Goal: Information Seeking & Learning: Find specific page/section

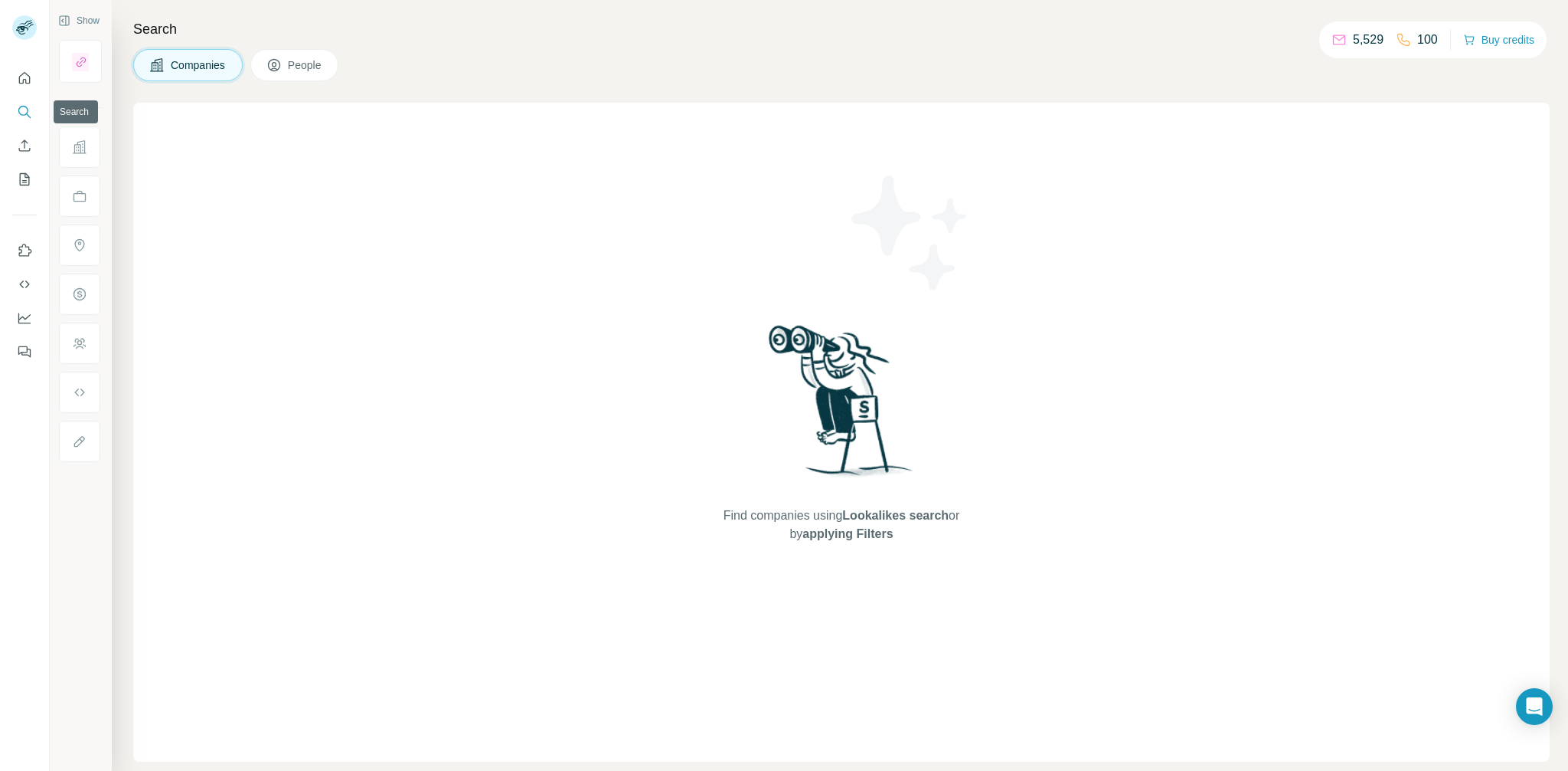
click at [12, 108] on button "Search" at bounding box center [24, 112] width 24 height 28
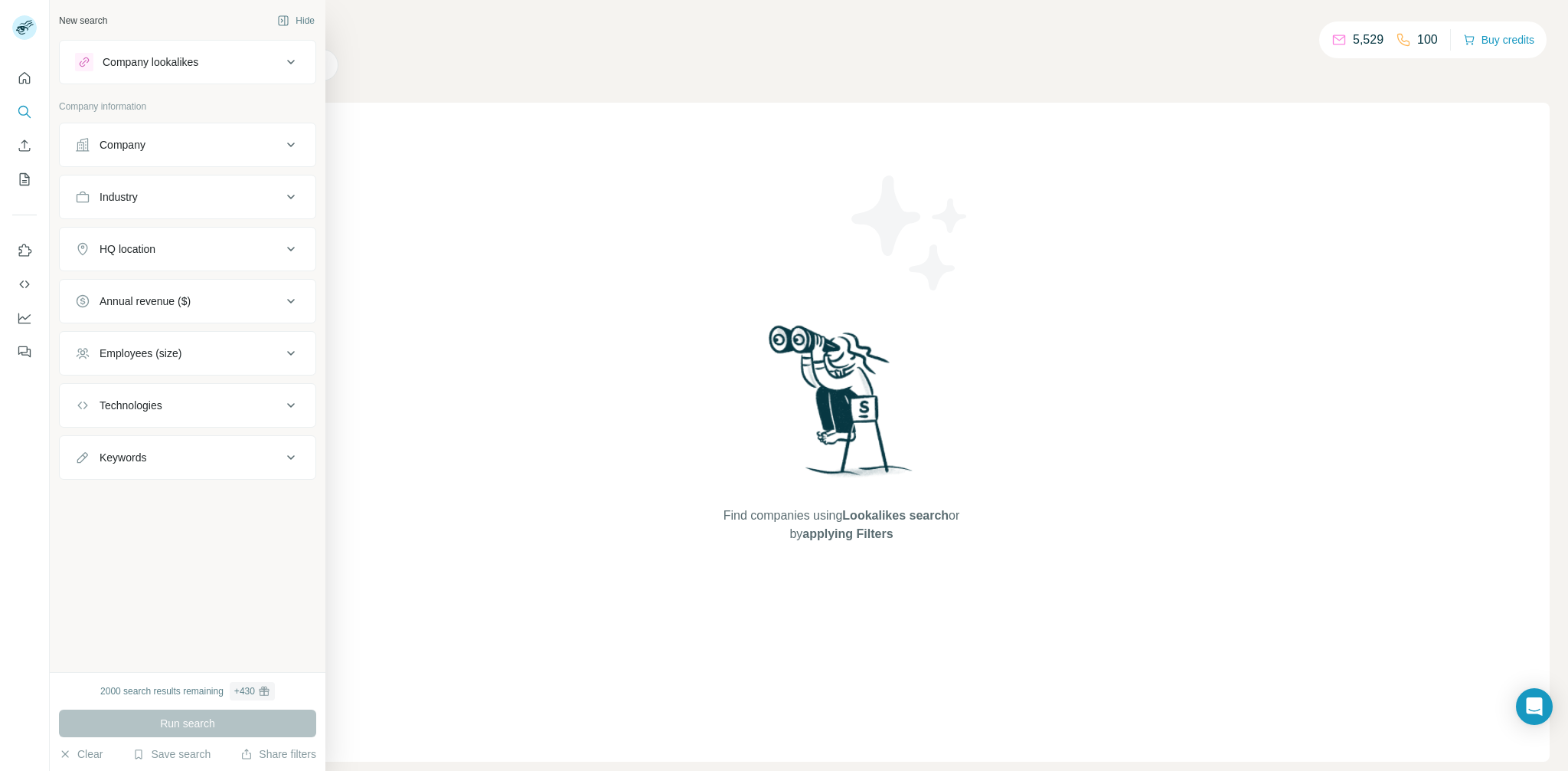
click at [165, 353] on div "Employees (size)" at bounding box center [140, 353] width 82 height 15
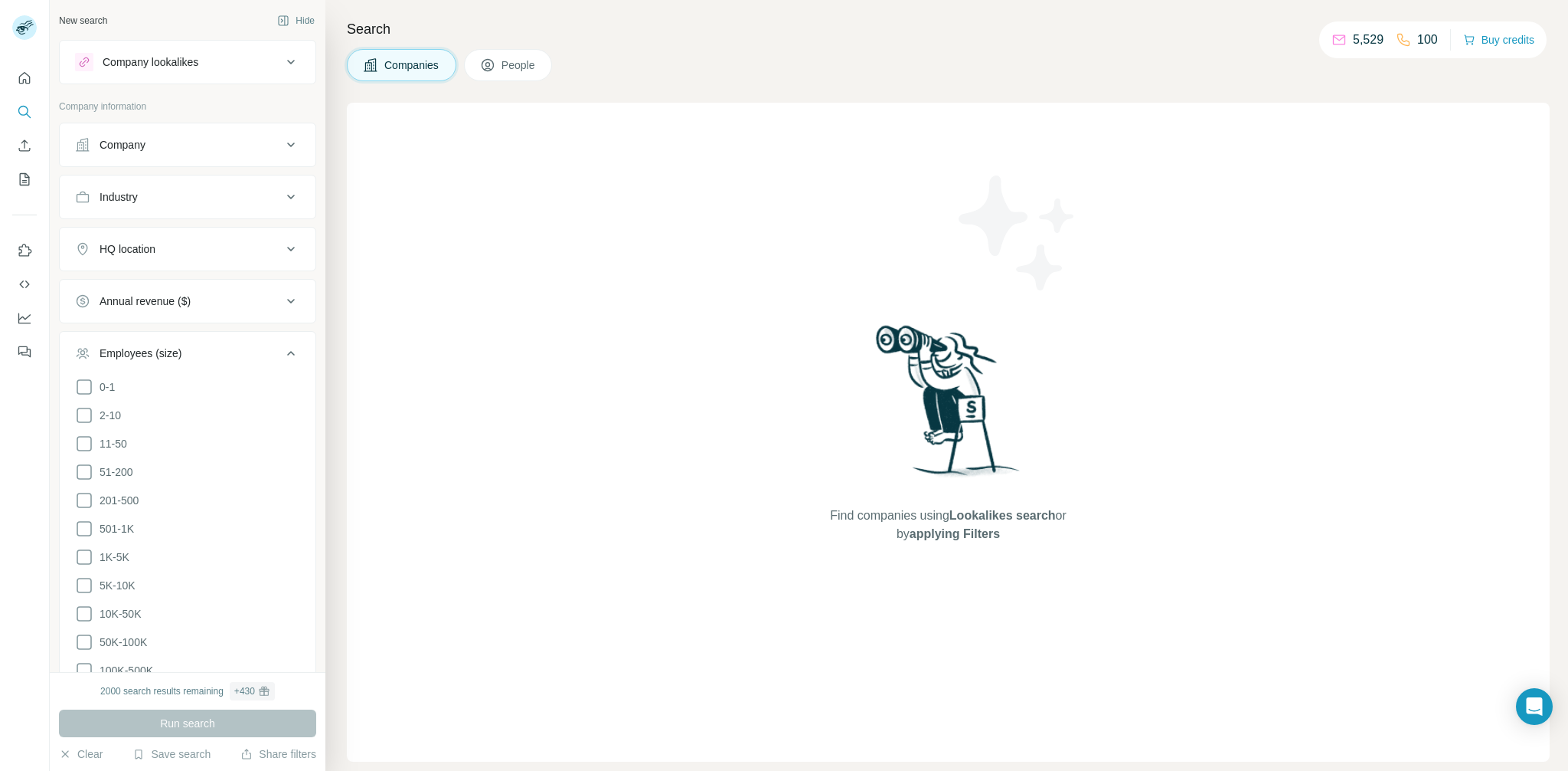
click at [164, 354] on div "Employees (size)" at bounding box center [140, 353] width 82 height 15
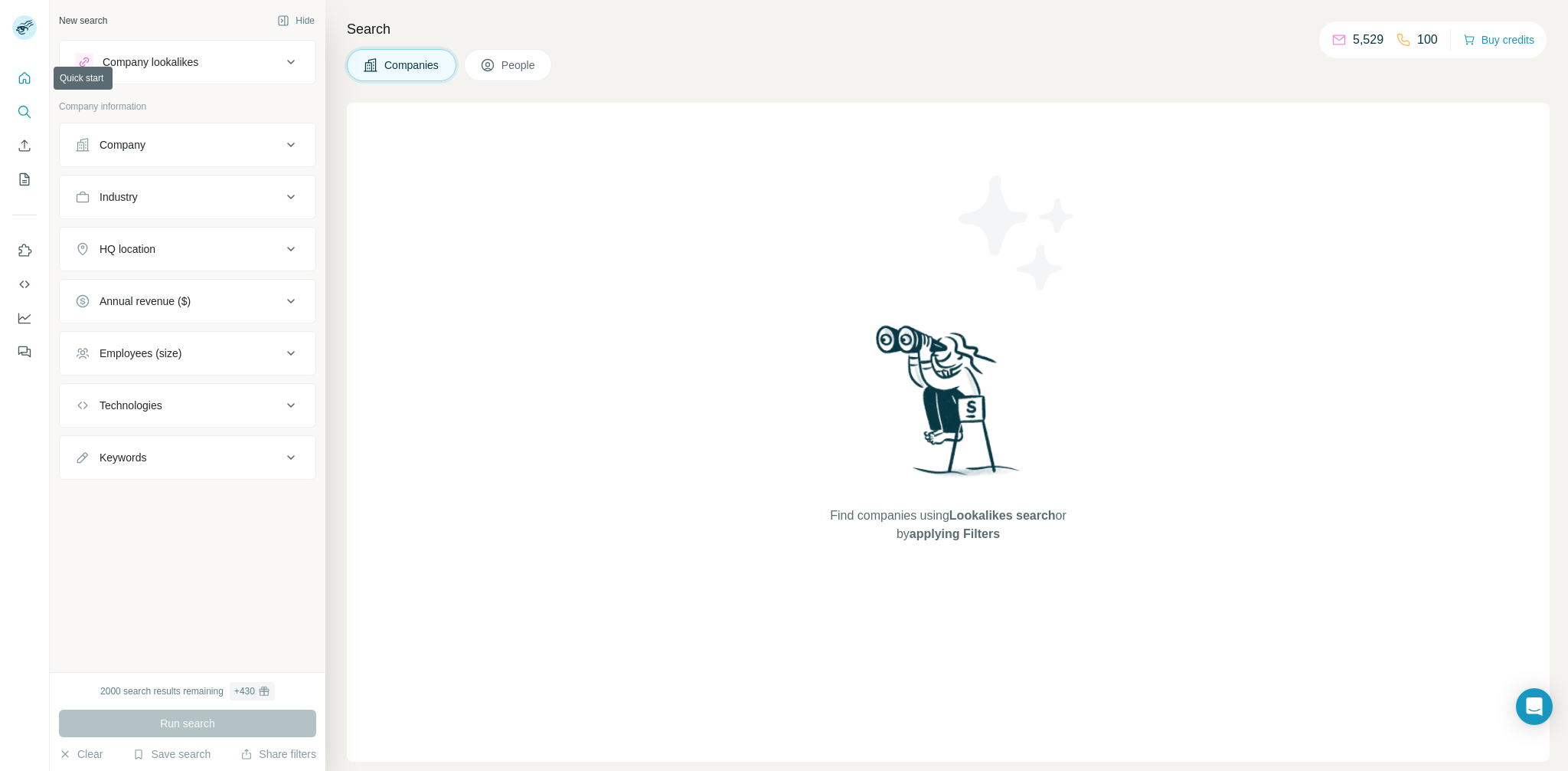
click at [29, 84] on icon "Quick start" at bounding box center [24, 78] width 15 height 15
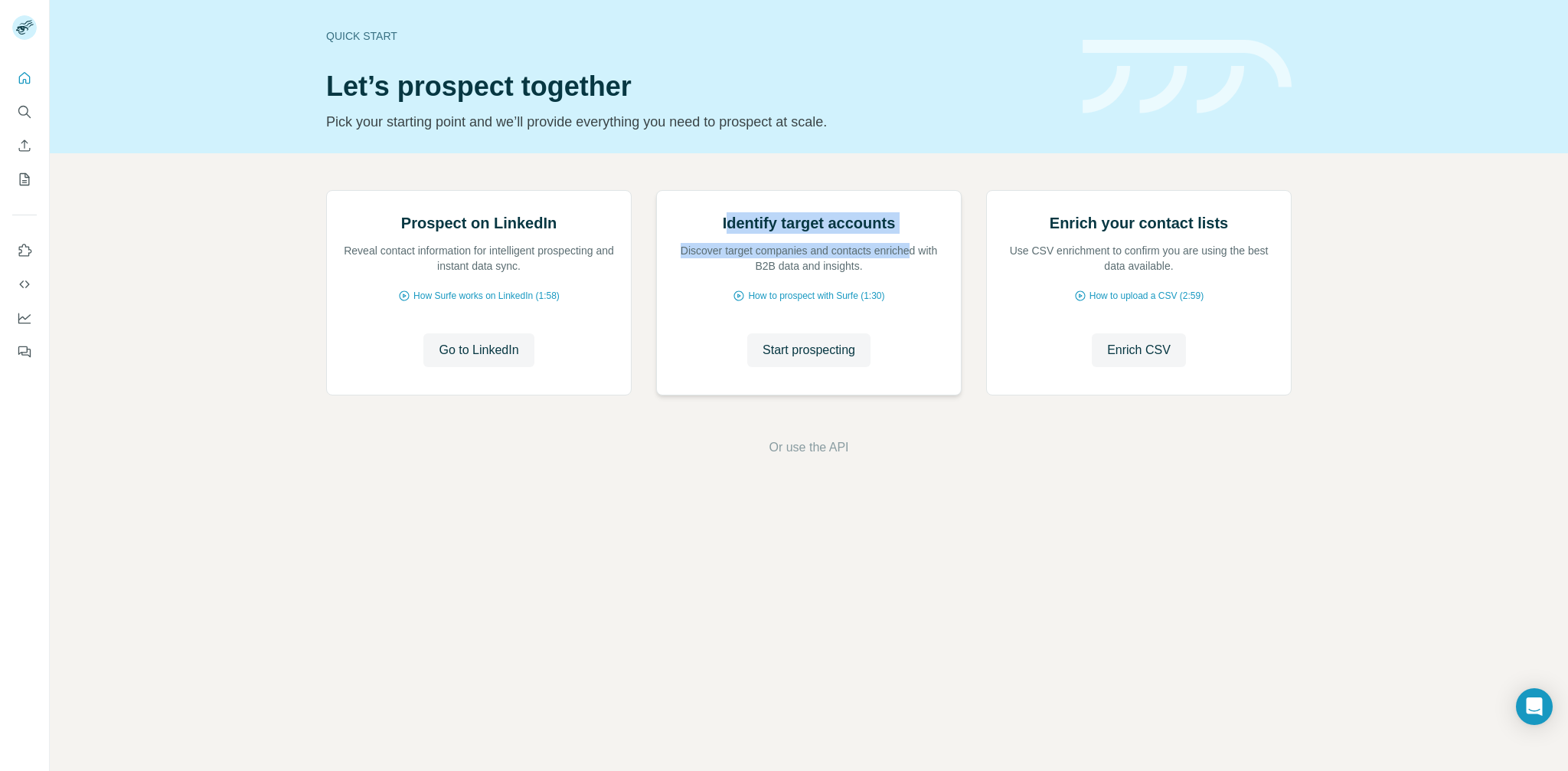
drag, startPoint x: 725, startPoint y: 398, endPoint x: 925, endPoint y: 417, distance: 200.9
click at [925, 273] on div "Identify target accounts Discover target companies and contacts enriched with B…" at bounding box center [809, 243] width 273 height 62
click at [18, 112] on icon "Search" at bounding box center [24, 112] width 15 height 15
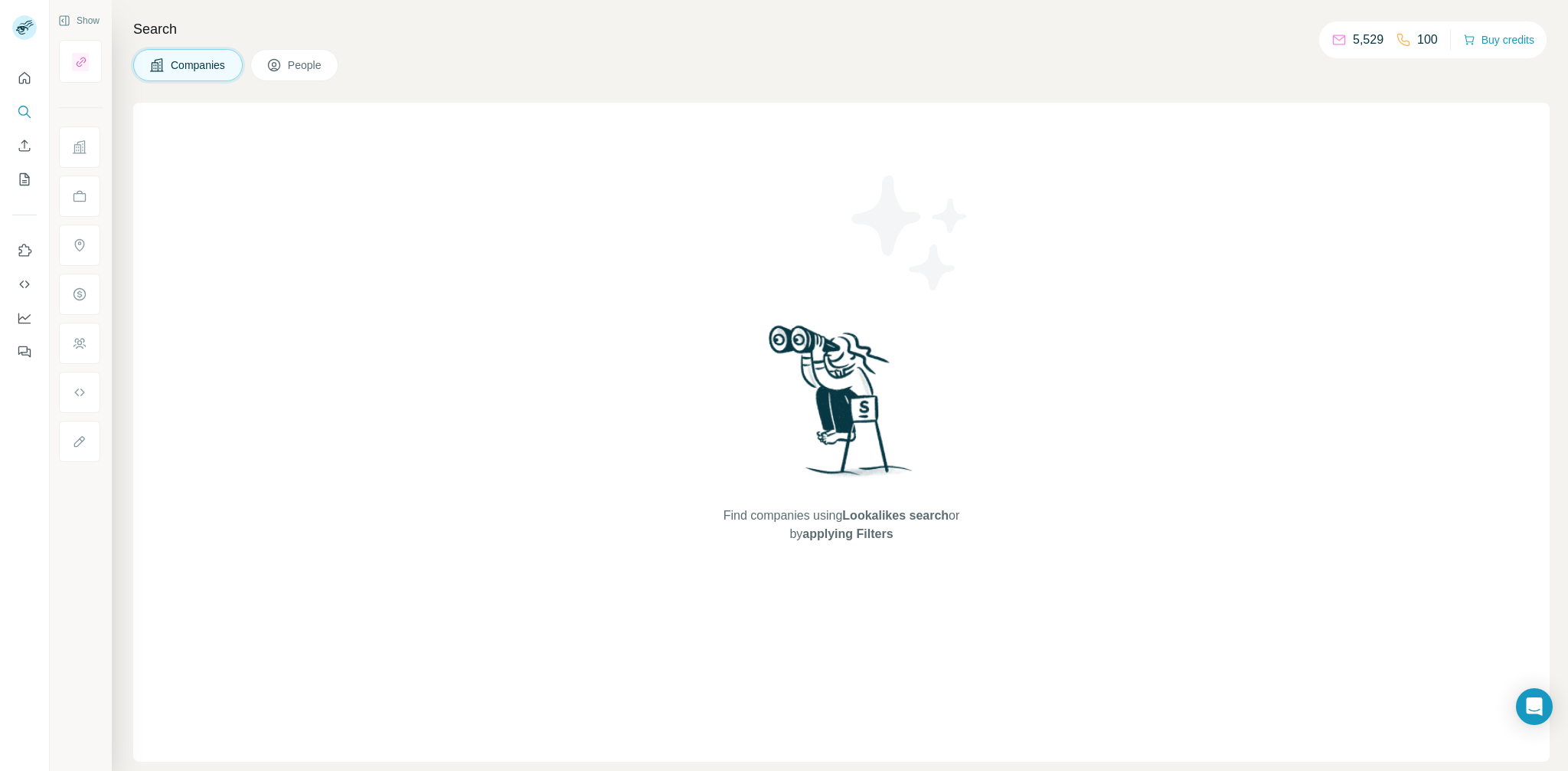
click at [293, 76] on button "People" at bounding box center [295, 65] width 89 height 33
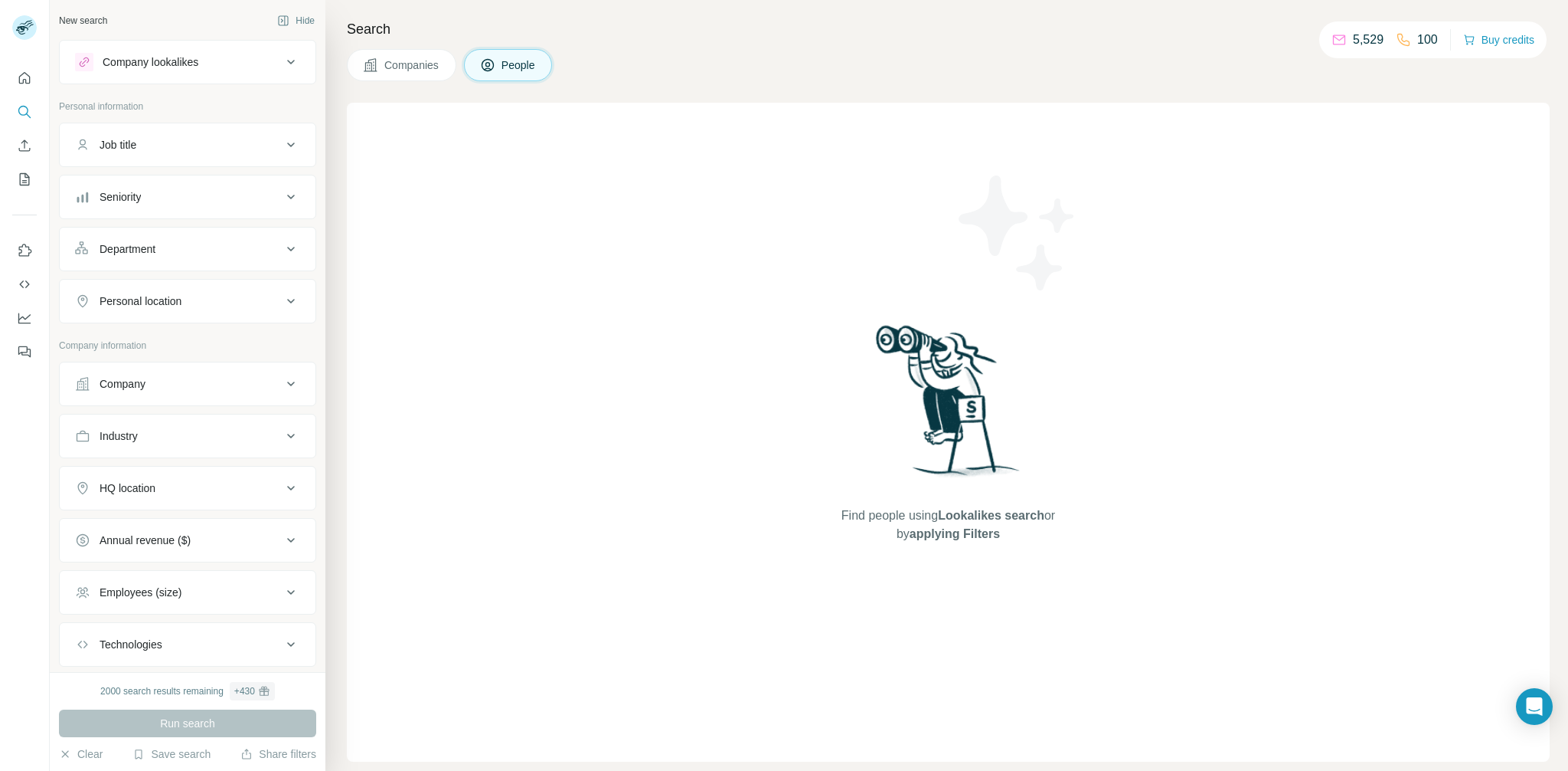
click at [535, 71] on span "People" at bounding box center [519, 65] width 35 height 15
click at [236, 67] on div "Company lookalikes" at bounding box center [178, 62] width 207 height 18
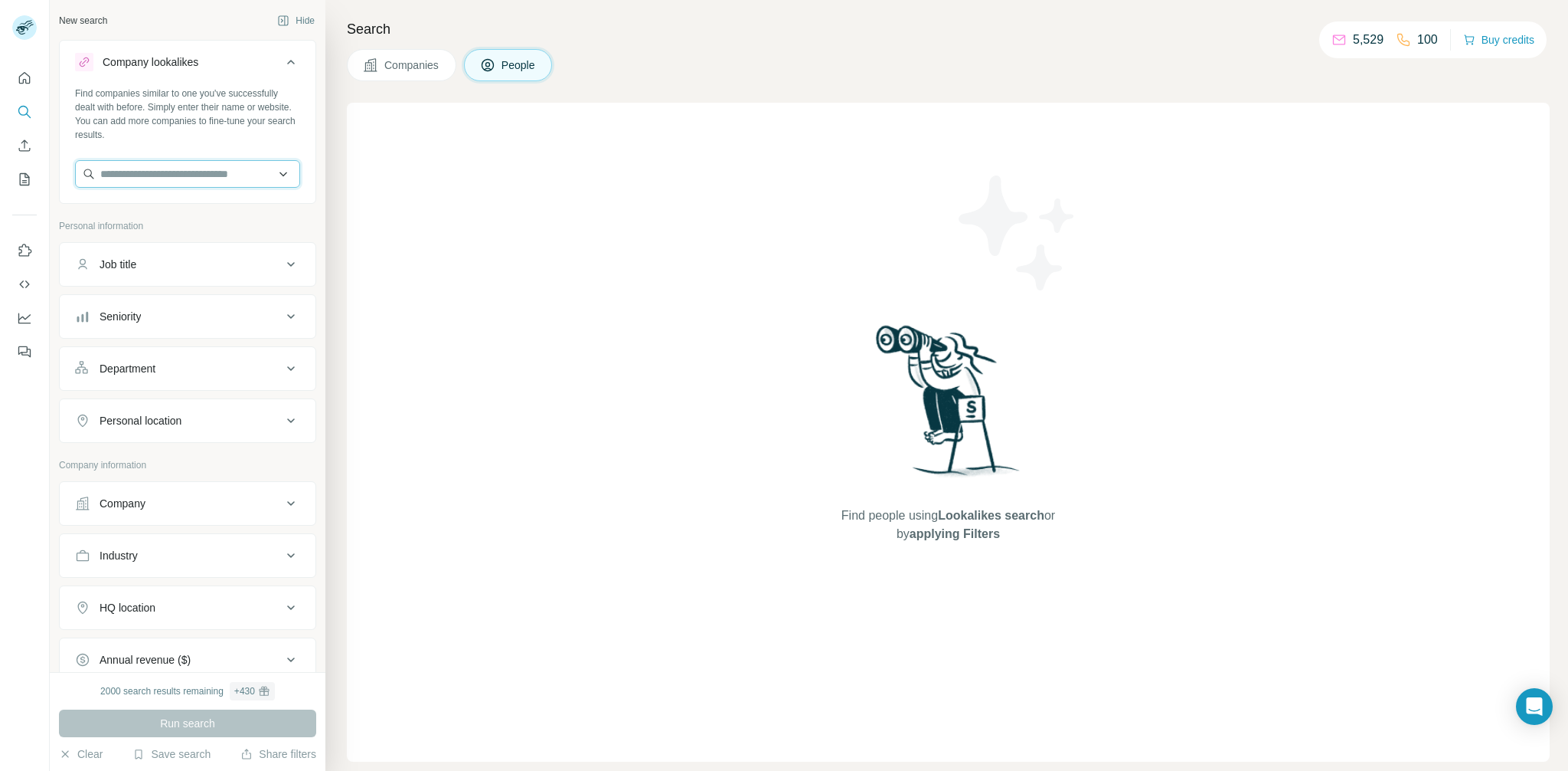
click at [162, 168] on input "text" at bounding box center [187, 173] width 225 height 28
paste input "**********"
type input "**********"
click at [217, 126] on div "Find companies similar to one you've successfully dealt with before. Simply ent…" at bounding box center [187, 114] width 225 height 55
click at [262, 264] on div "Job title" at bounding box center [178, 264] width 207 height 15
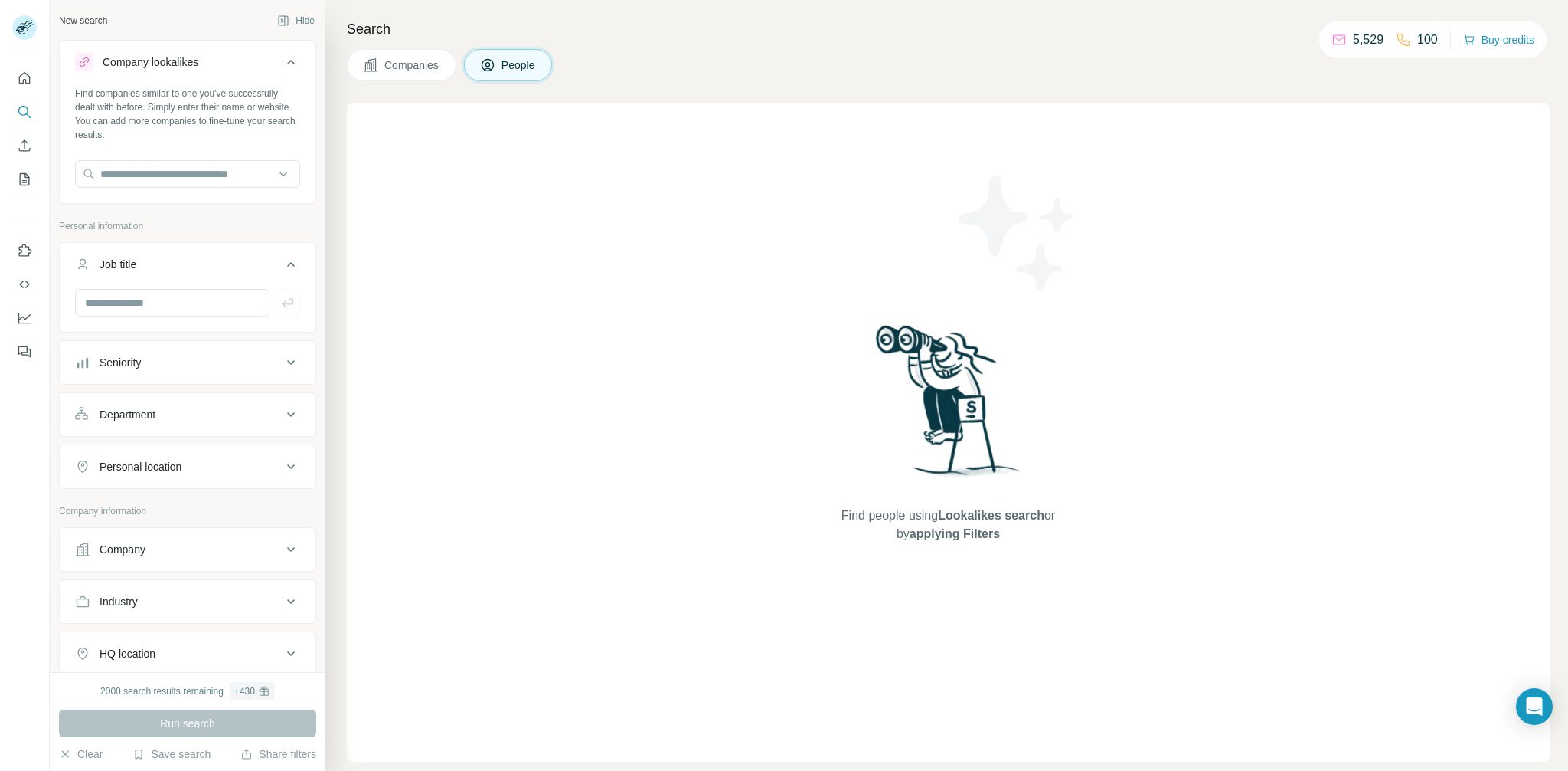
click at [262, 264] on div "Job title" at bounding box center [178, 264] width 207 height 15
click at [194, 318] on div "Seniority" at bounding box center [178, 316] width 207 height 15
click at [194, 317] on div "Seniority" at bounding box center [178, 316] width 207 height 15
click at [181, 374] on div "Department" at bounding box center [178, 368] width 207 height 15
click at [179, 375] on div "Department" at bounding box center [178, 368] width 207 height 15
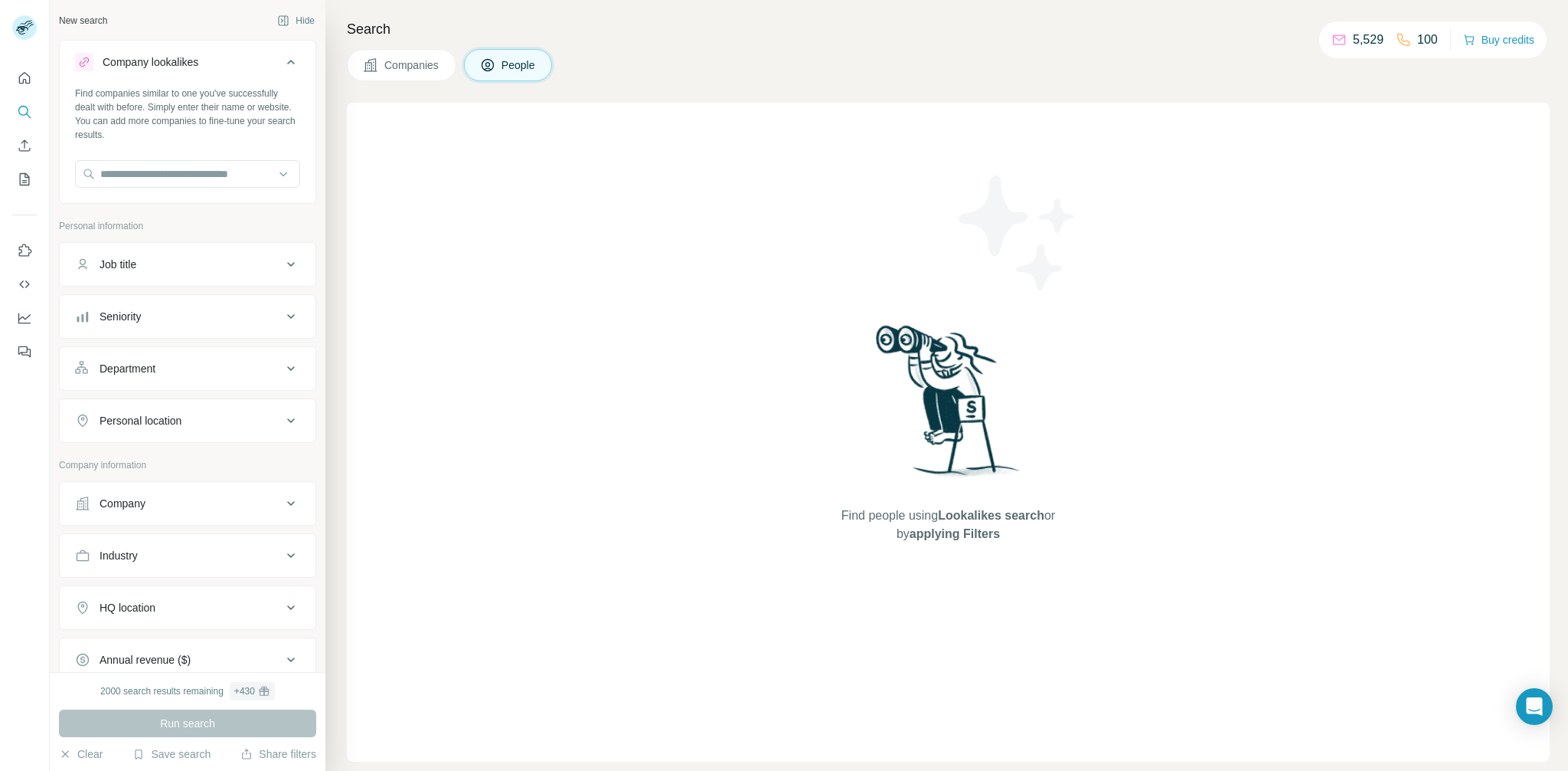
click at [145, 418] on div "Personal location" at bounding box center [140, 420] width 82 height 15
click at [147, 417] on div "Personal location" at bounding box center [140, 420] width 82 height 15
click at [149, 496] on div "Company" at bounding box center [178, 503] width 207 height 15
click at [151, 513] on button "Company" at bounding box center [187, 506] width 256 height 43
click at [181, 171] on input "text" at bounding box center [187, 173] width 225 height 28
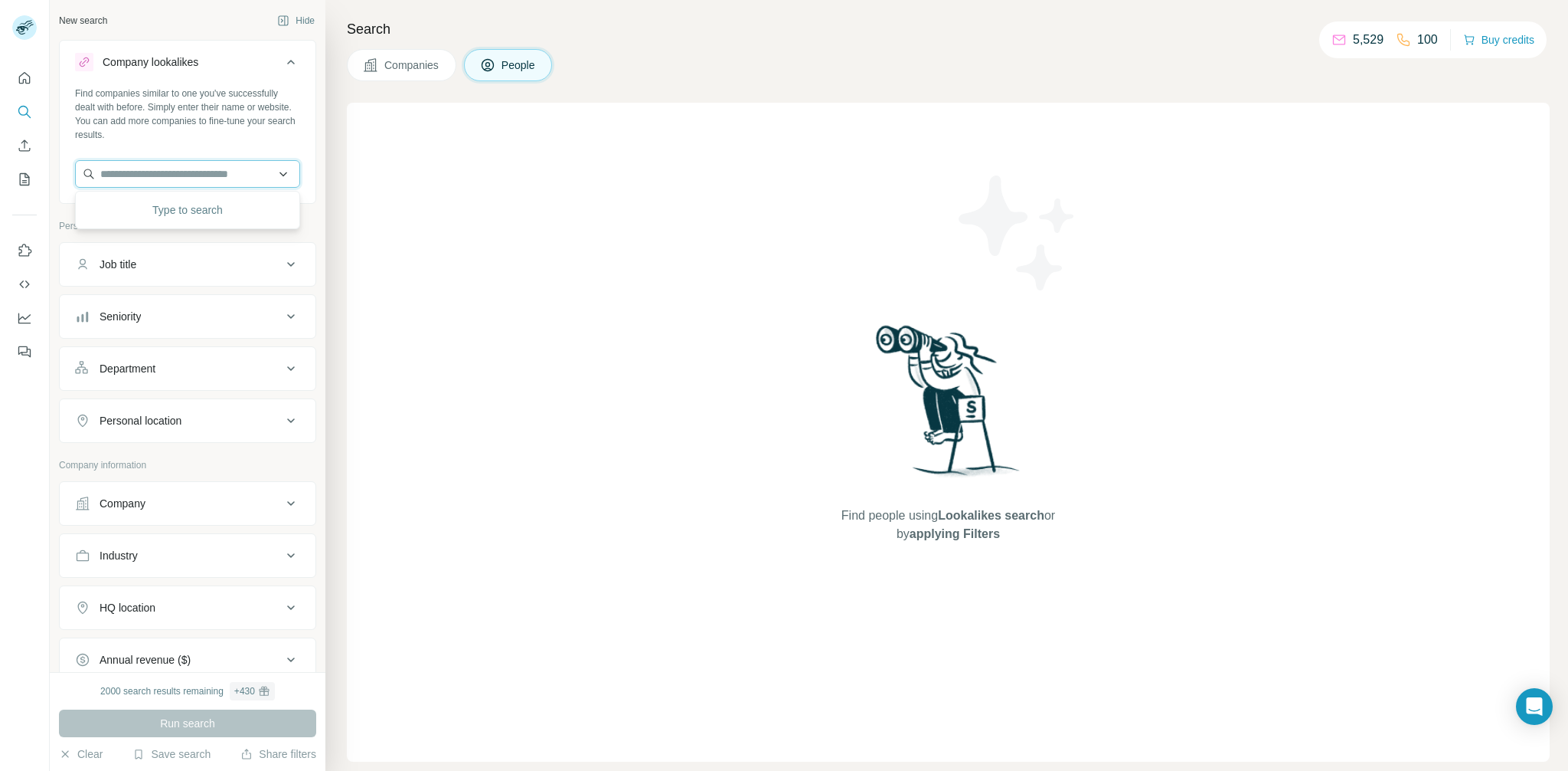
paste input "**********"
type input "*******"
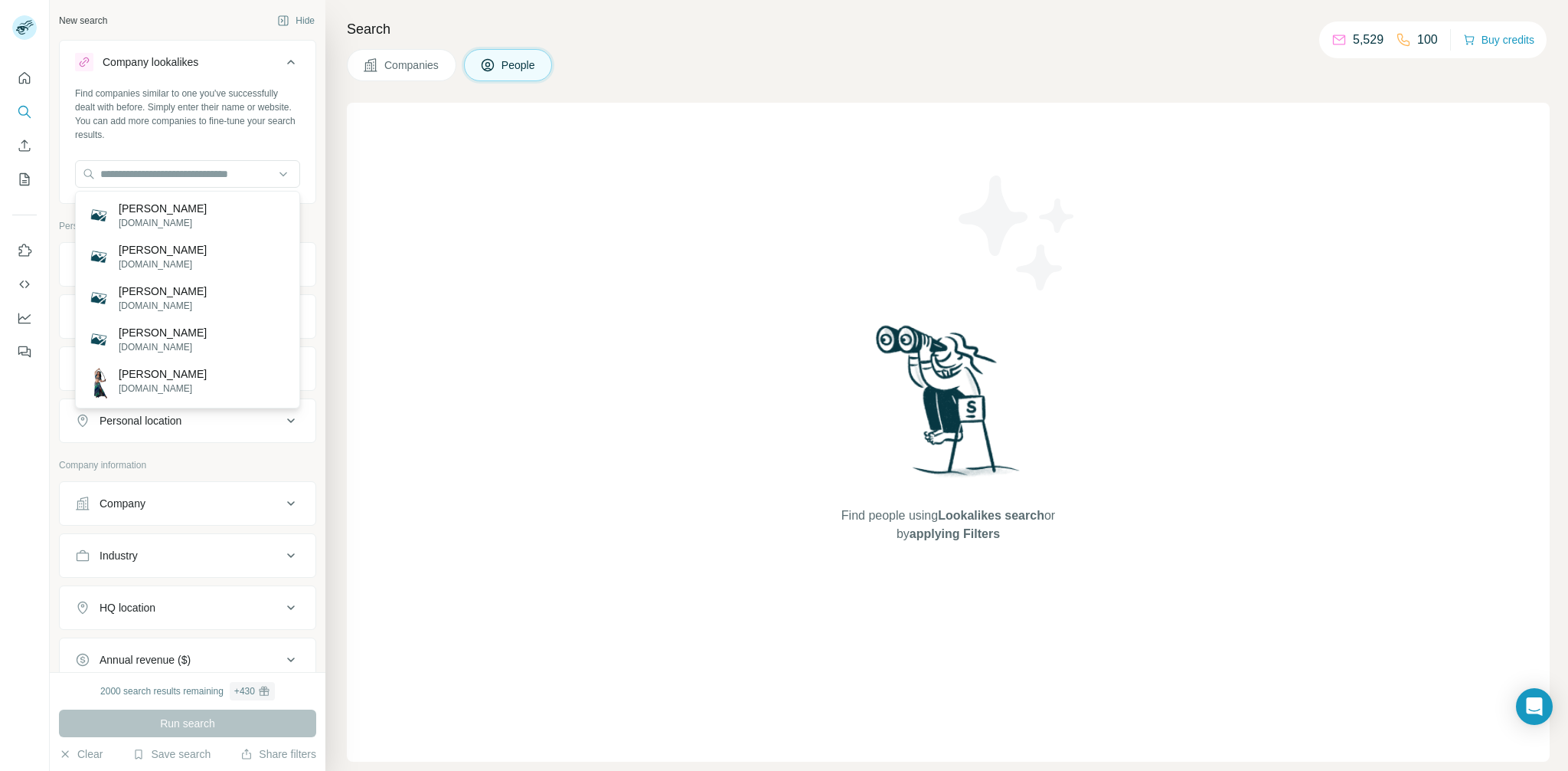
click at [543, 183] on div "Find people using Lookalikes search or by applying Filters" at bounding box center [948, 432] width 1203 height 658
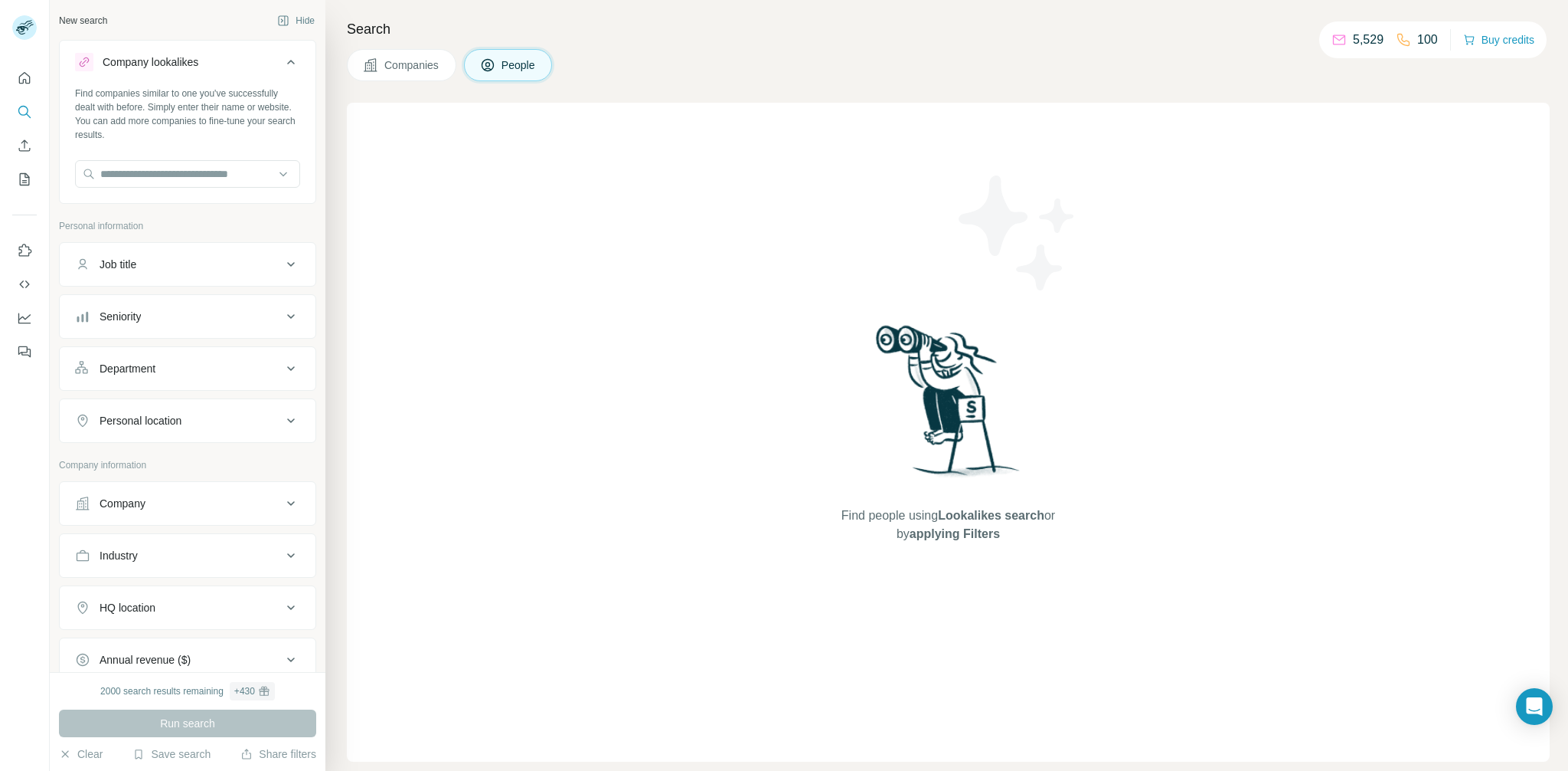
click at [496, 62] on icon at bounding box center [487, 65] width 15 height 15
click at [410, 62] on span "Companies" at bounding box center [412, 65] width 56 height 15
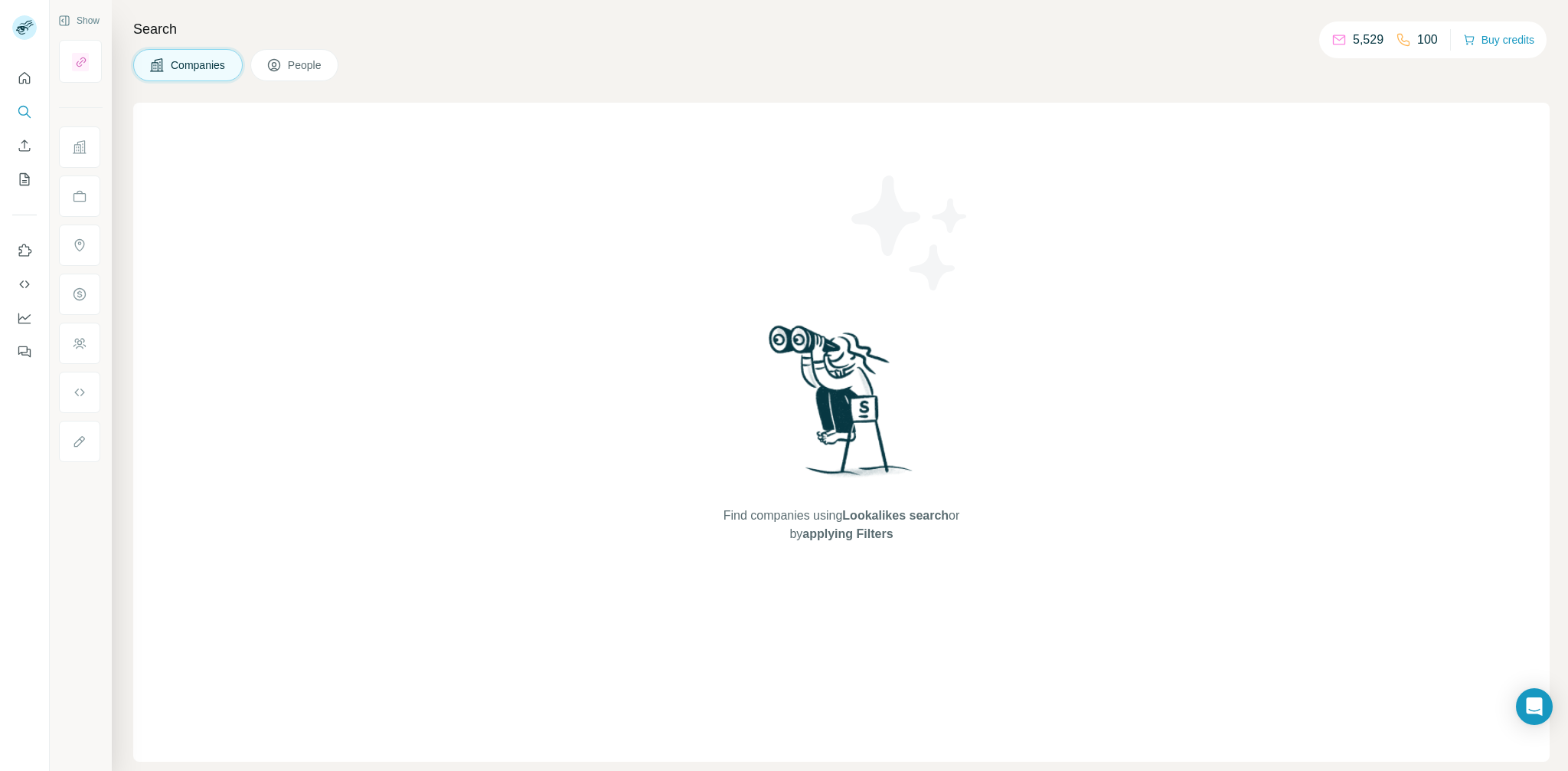
click at [301, 62] on span "People" at bounding box center [306, 65] width 35 height 15
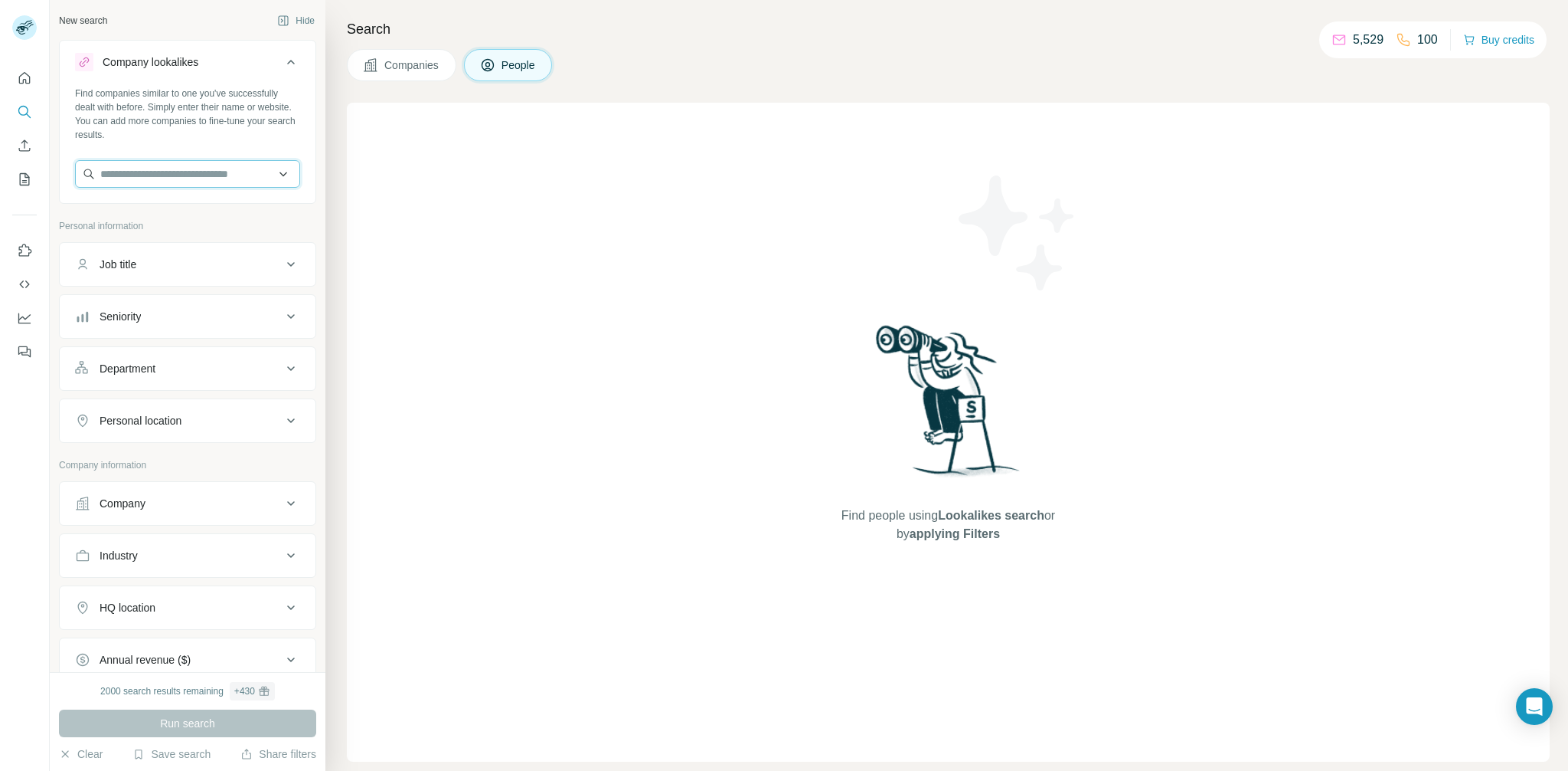
click at [181, 176] on input "text" at bounding box center [187, 173] width 225 height 28
paste input "**********"
type input "**********"
click at [152, 219] on p "[DOMAIN_NAME]" at bounding box center [161, 223] width 86 height 14
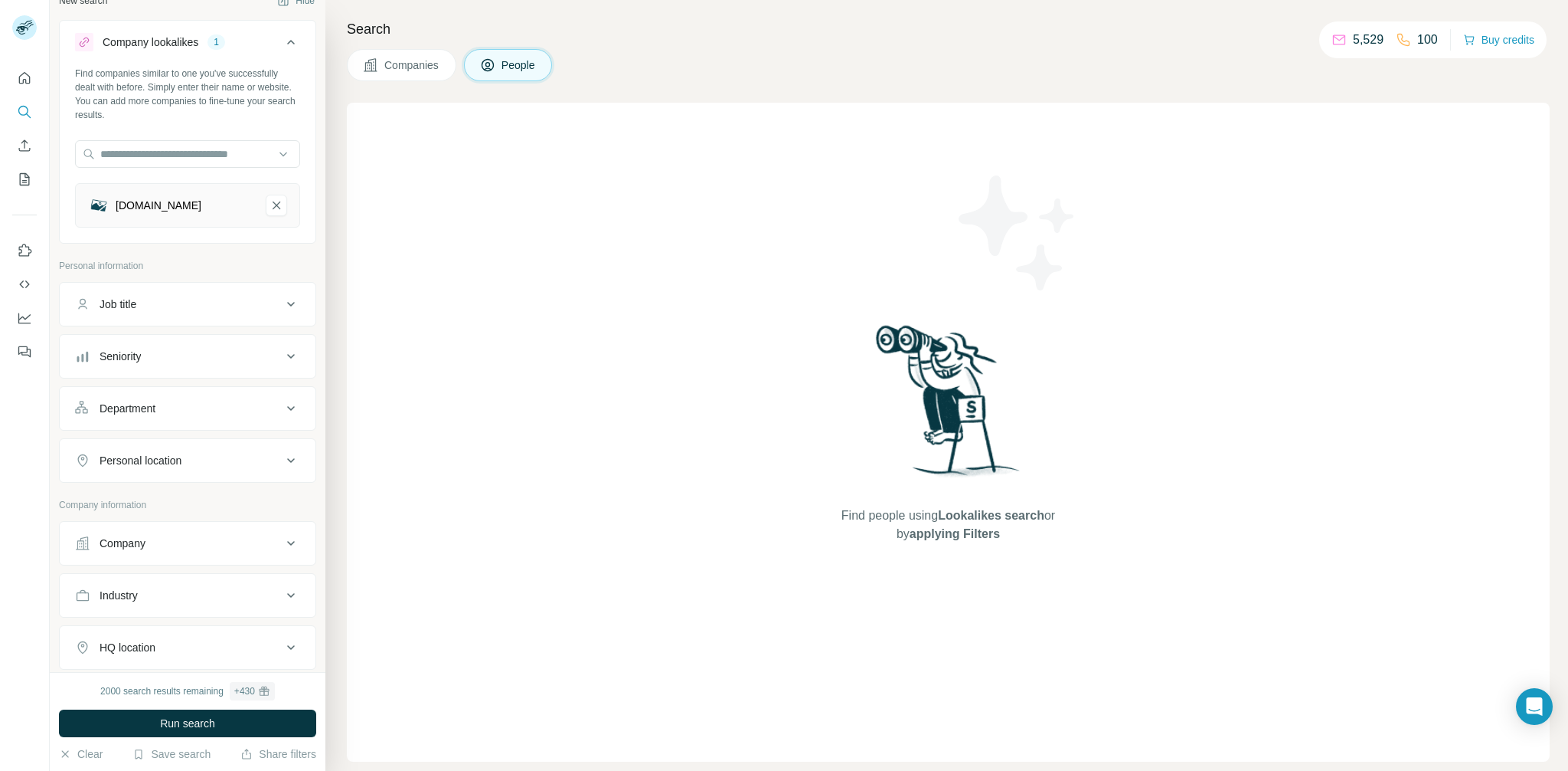
scroll to position [16, 0]
click at [187, 313] on div "Job title" at bounding box center [178, 308] width 207 height 15
click at [187, 303] on div "Job title" at bounding box center [178, 308] width 207 height 15
click at [166, 413] on div "Department" at bounding box center [178, 412] width 207 height 15
click at [166, 412] on div "Department" at bounding box center [178, 412] width 207 height 15
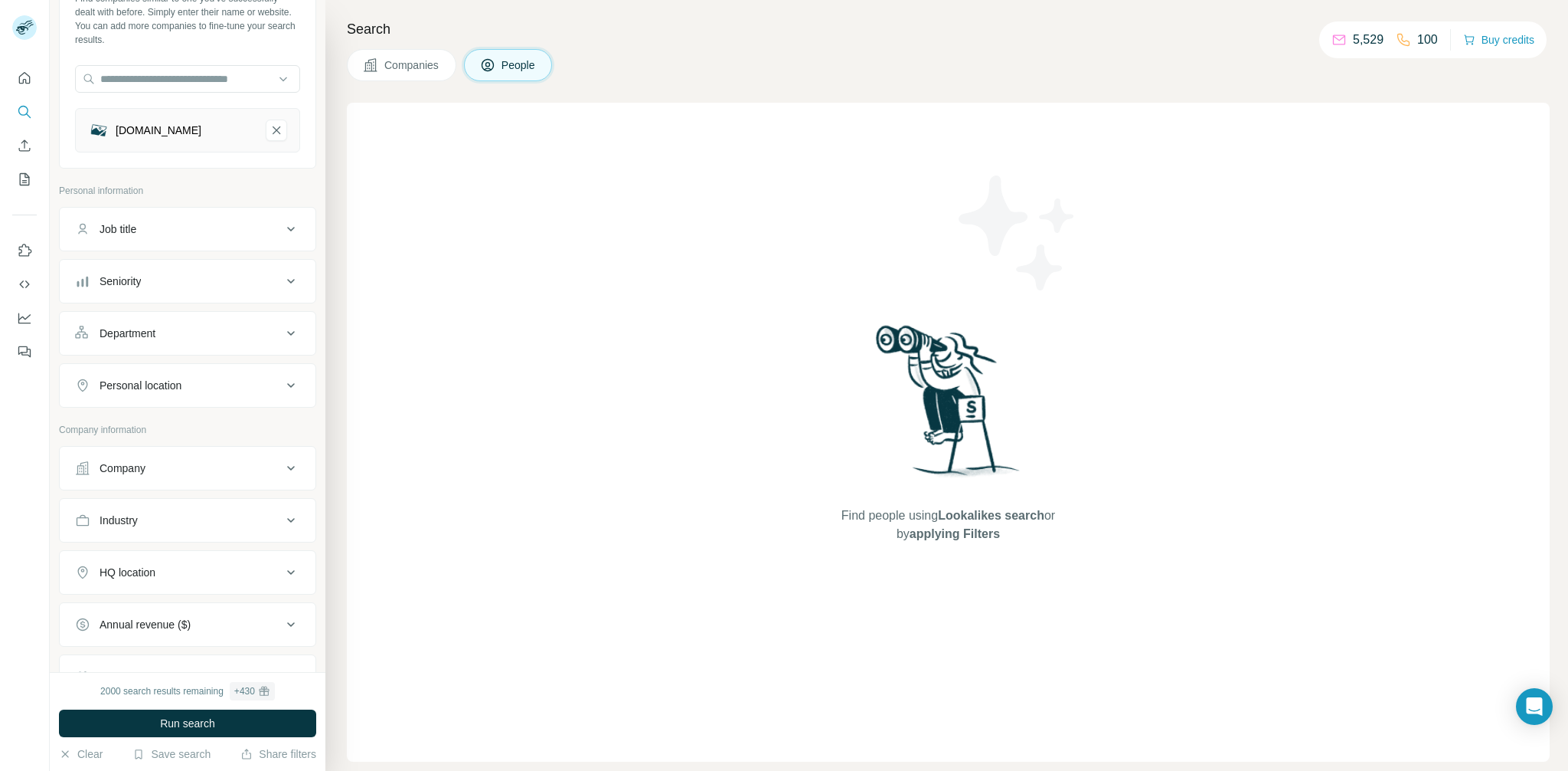
scroll to position [0, 0]
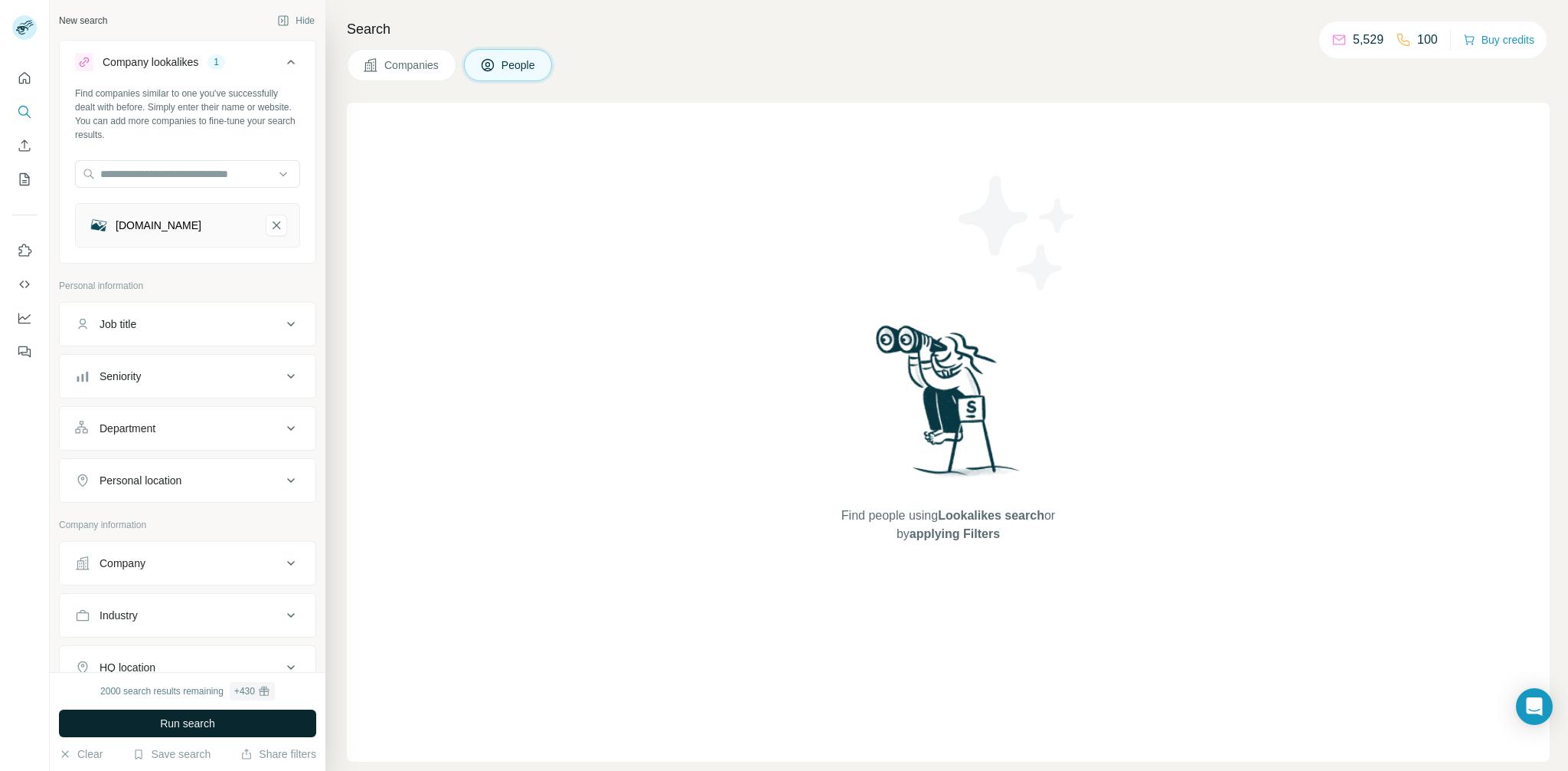
click at [173, 725] on span "Run search" at bounding box center [187, 723] width 55 height 15
click at [137, 328] on div "Job title" at bounding box center [117, 324] width 37 height 15
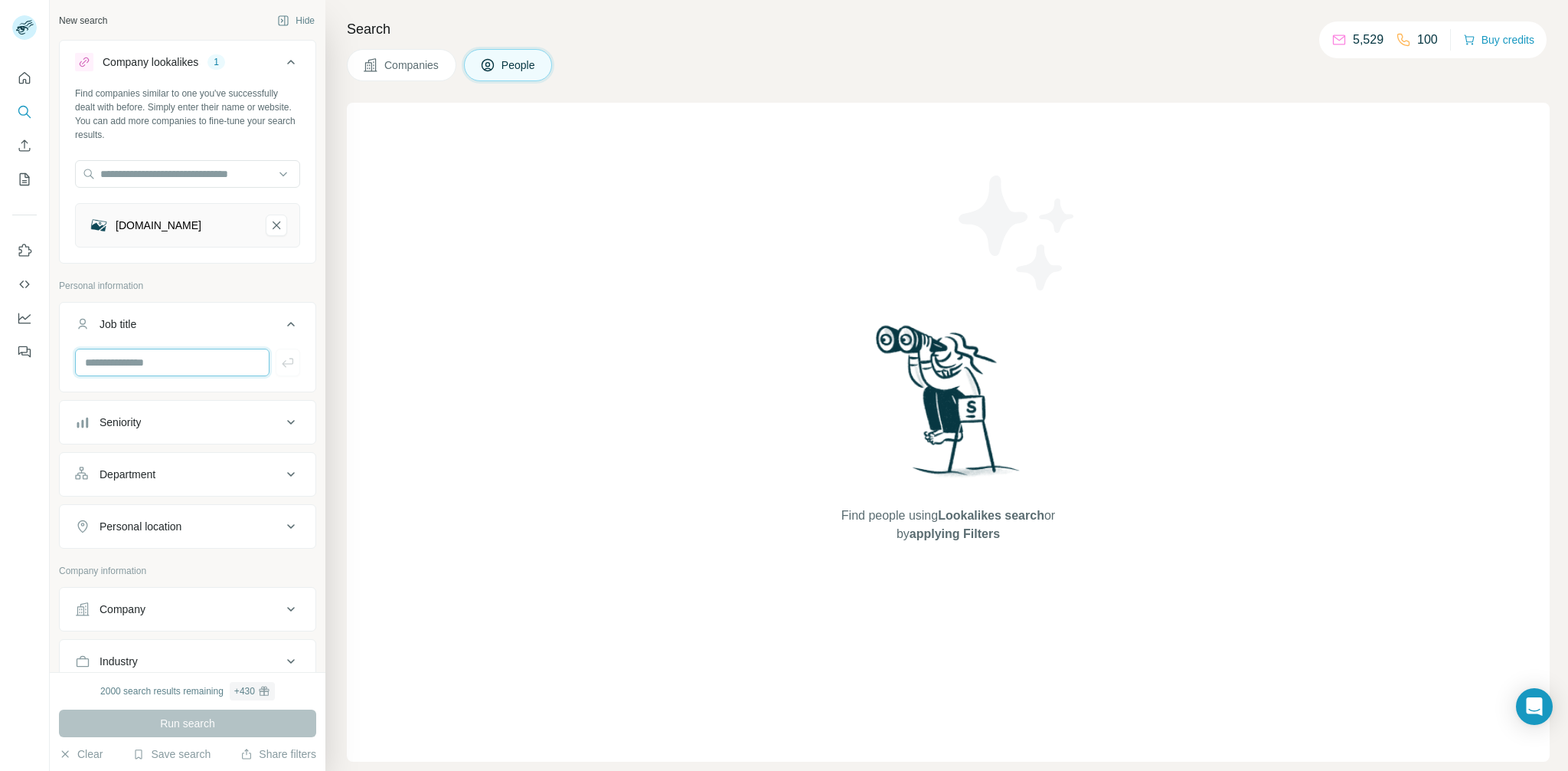
click at [137, 366] on input "text" at bounding box center [172, 362] width 194 height 28
type input "***"
click at [180, 726] on div "Run search" at bounding box center [187, 723] width 257 height 28
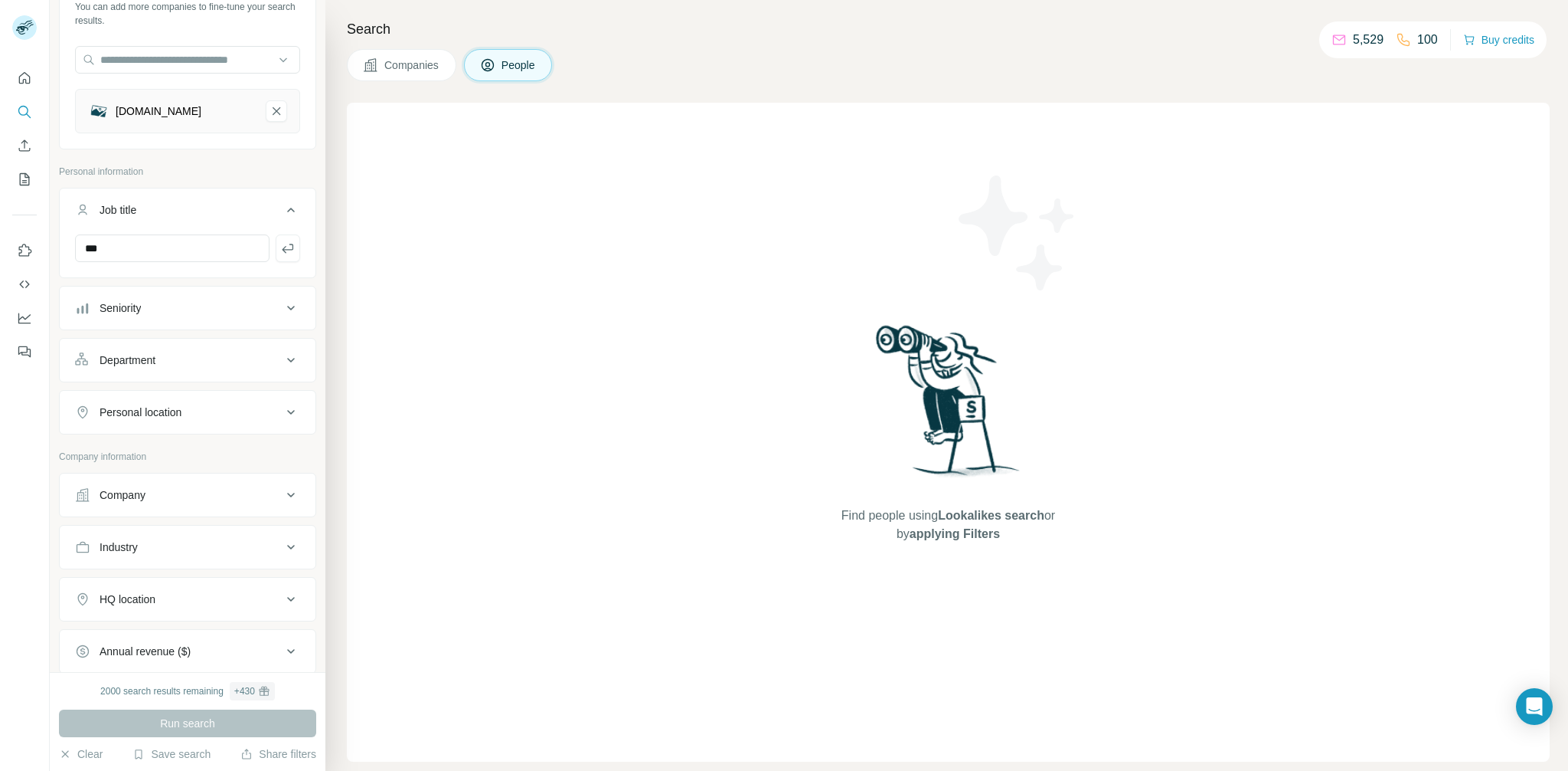
scroll to position [117, 0]
click at [179, 420] on button "Personal location" at bounding box center [187, 410] width 256 height 37
click at [148, 446] on input "text" at bounding box center [187, 448] width 225 height 28
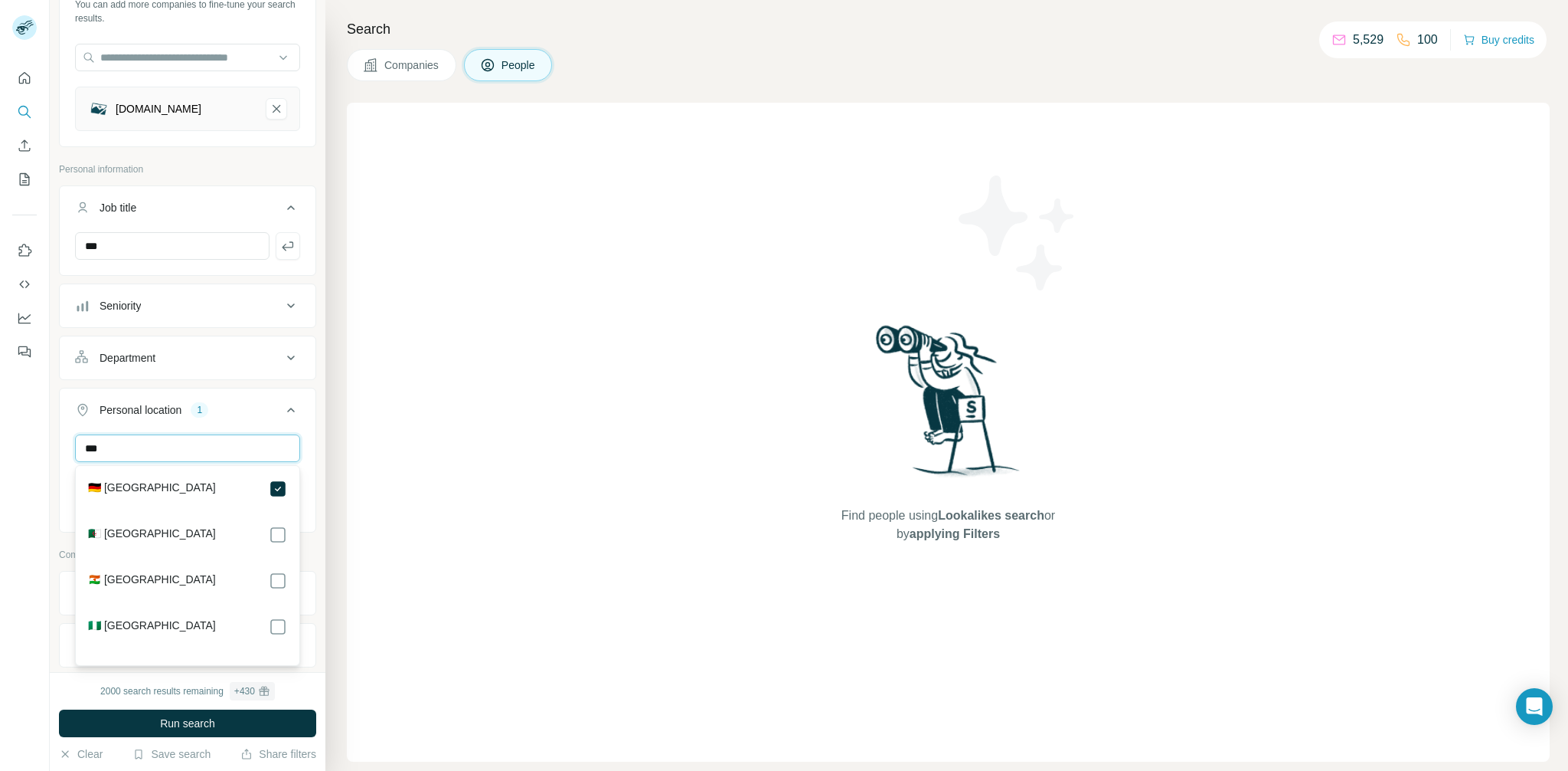
drag, startPoint x: 139, startPoint y: 454, endPoint x: 87, endPoint y: 446, distance: 52.6
click at [87, 446] on input "***" at bounding box center [187, 448] width 225 height 28
type input "***"
click at [450, 471] on div "Find people using Lookalikes search or by applying Filters" at bounding box center [948, 432] width 1203 height 658
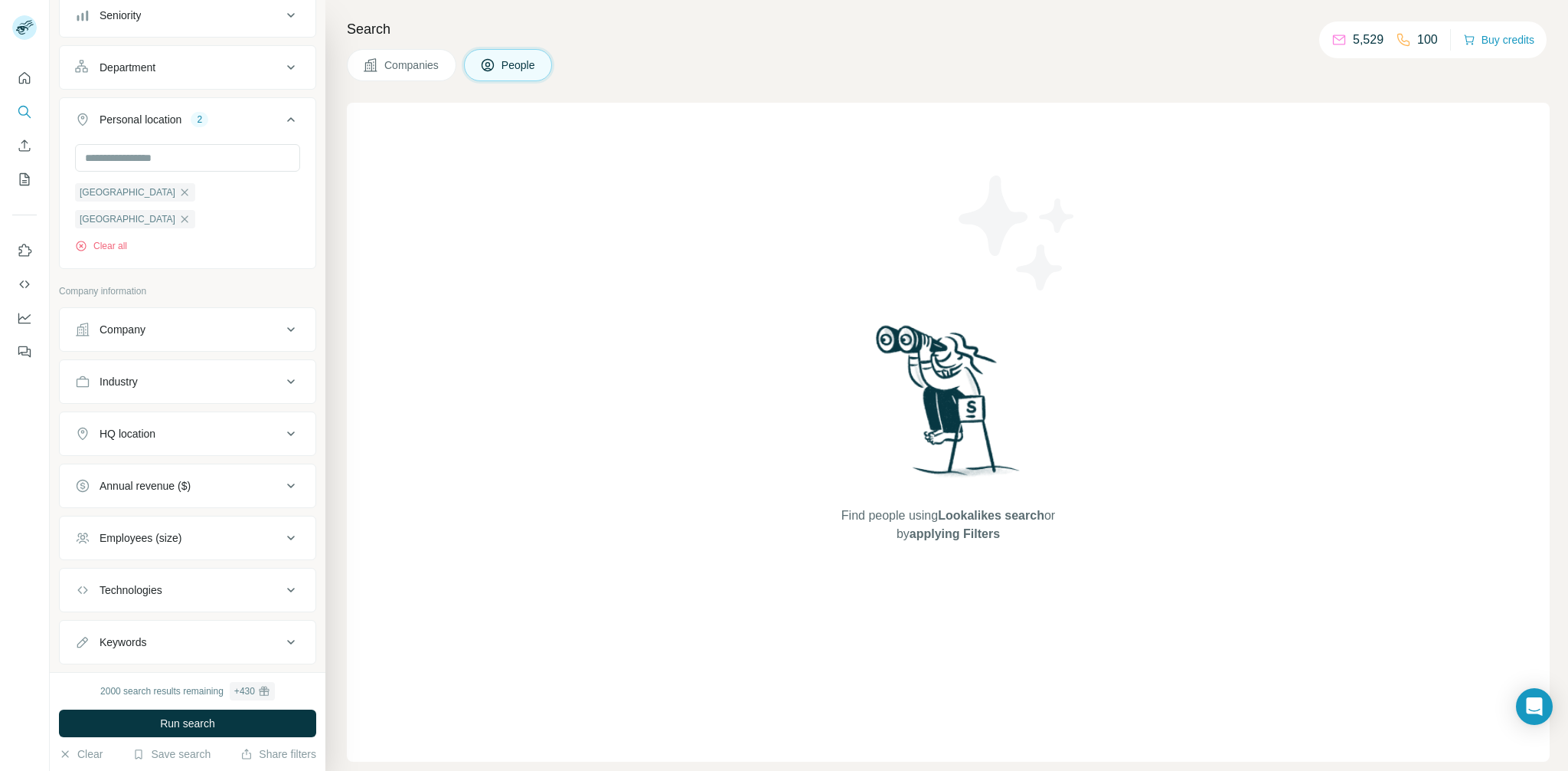
scroll to position [416, 0]
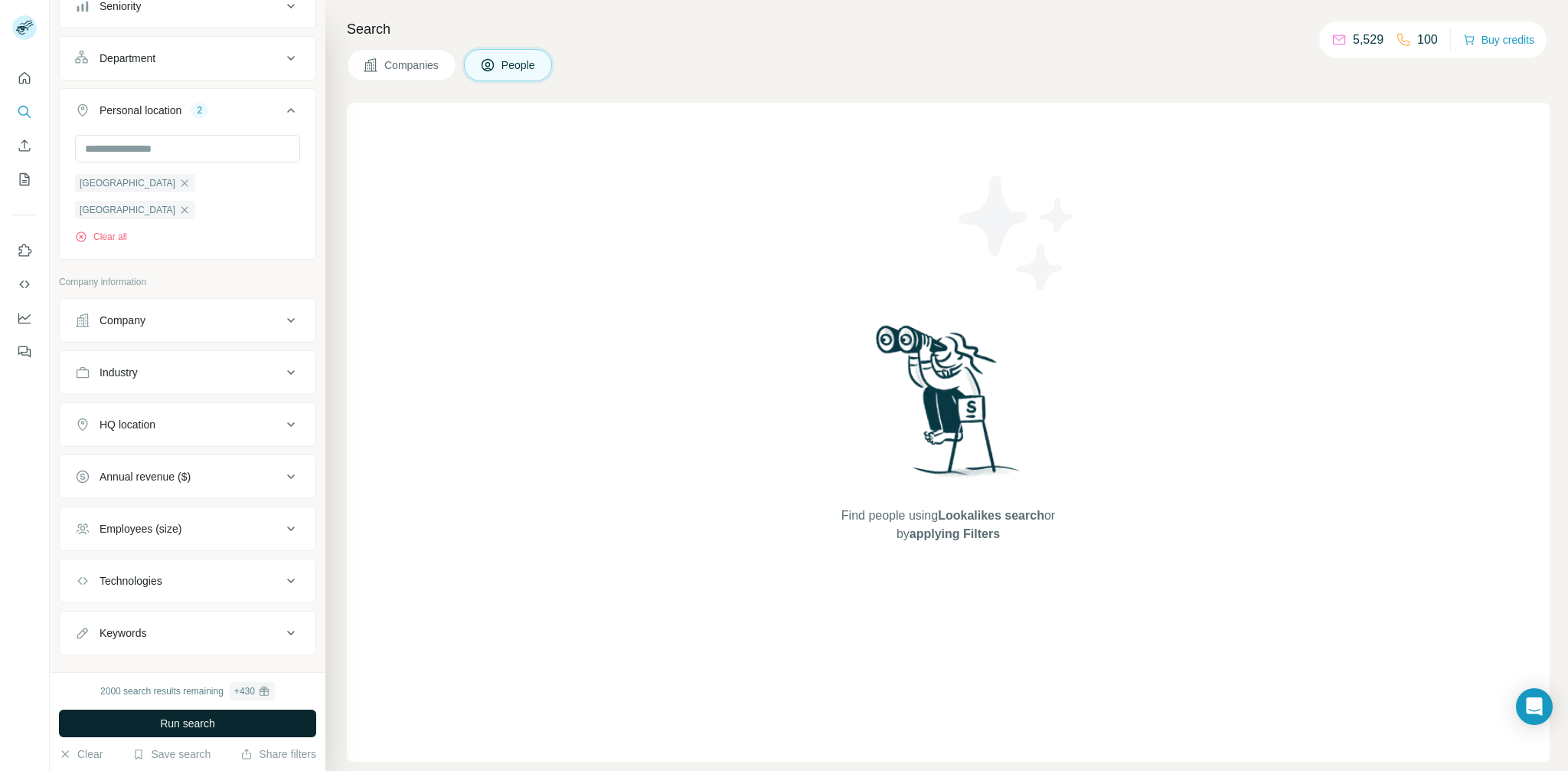
click at [171, 728] on span "Run search" at bounding box center [187, 723] width 55 height 15
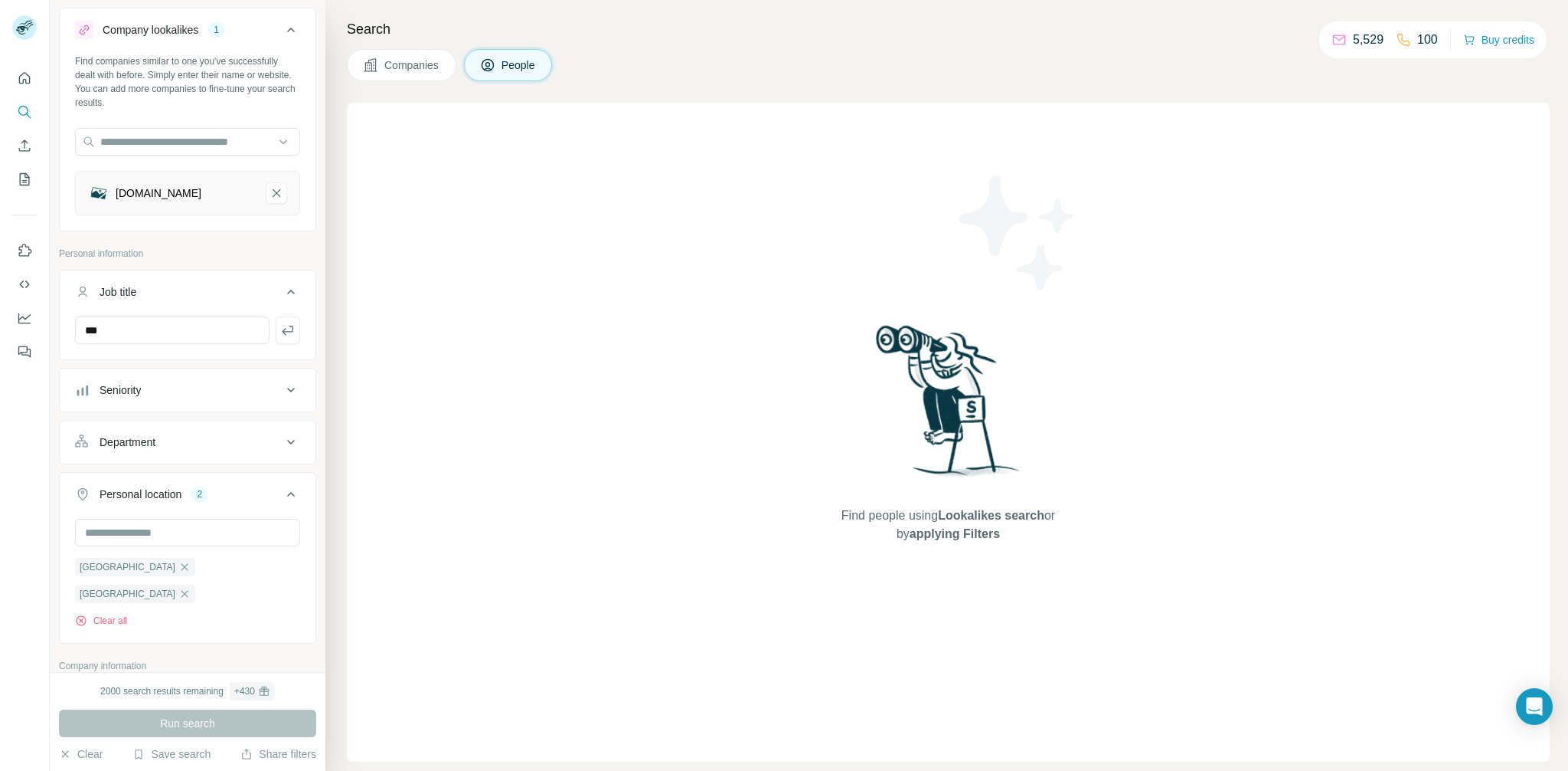
scroll to position [32, 0]
click at [302, 298] on button "Job title" at bounding box center [187, 295] width 256 height 43
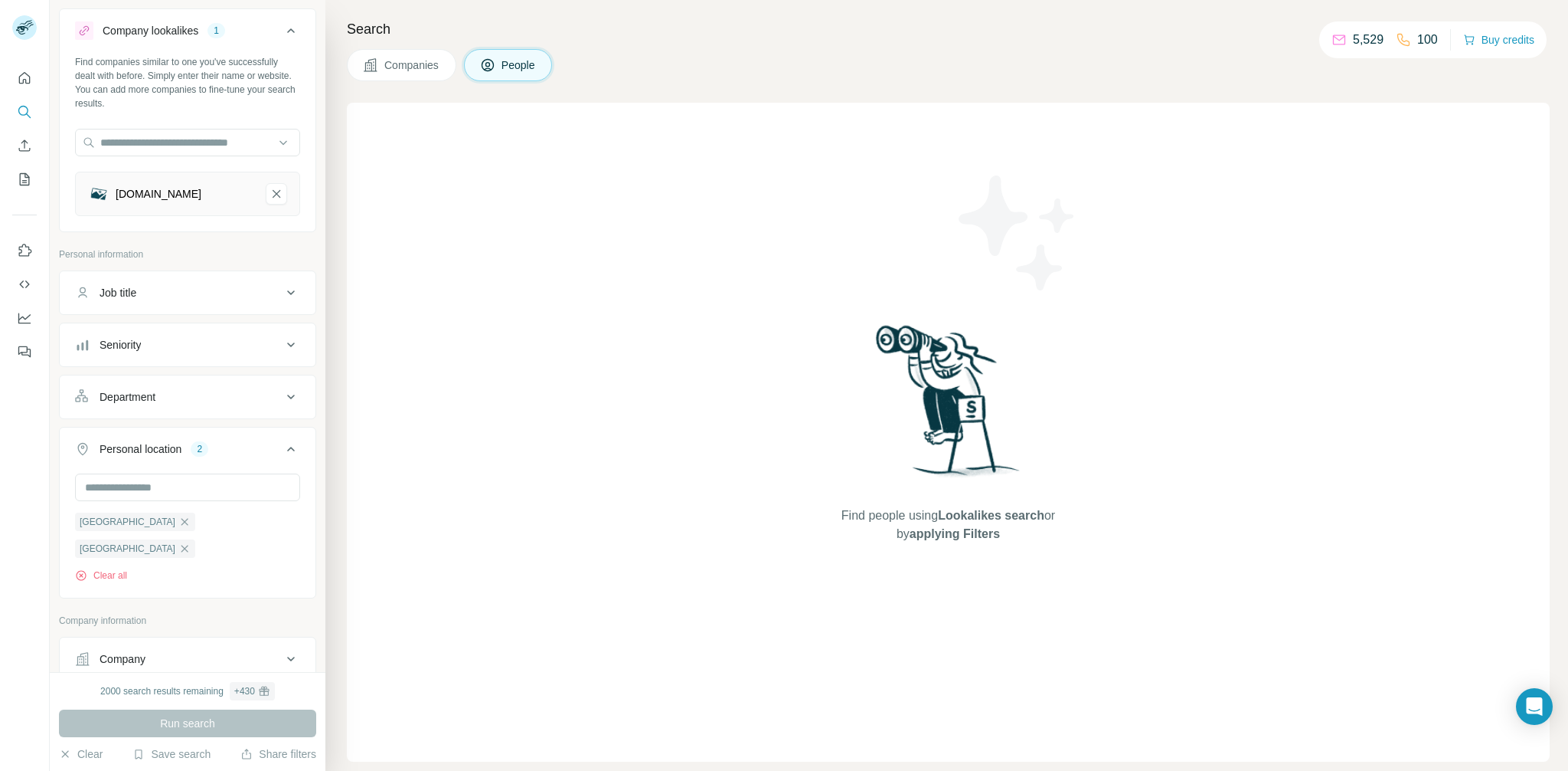
click at [172, 288] on div "Job title" at bounding box center [178, 293] width 207 height 15
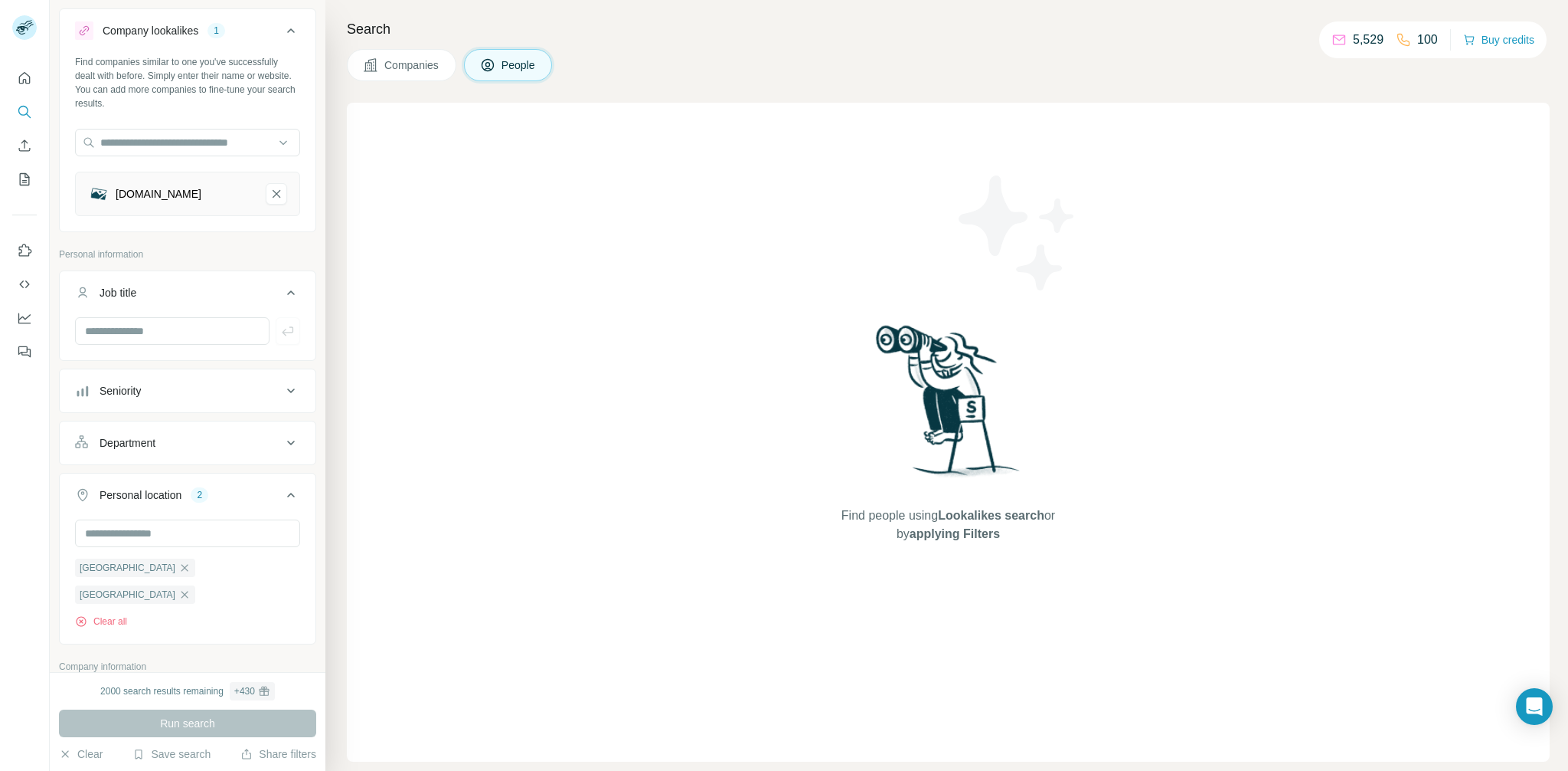
drag, startPoint x: 449, startPoint y: 270, endPoint x: 432, endPoint y: 266, distance: 17.5
click at [447, 269] on div "Find people using Lookalikes search or by applying Filters" at bounding box center [948, 432] width 1203 height 658
click at [270, 194] on icon "dfh-haus.de-remove-button" at bounding box center [277, 193] width 14 height 15
